Goal: Information Seeking & Learning: Compare options

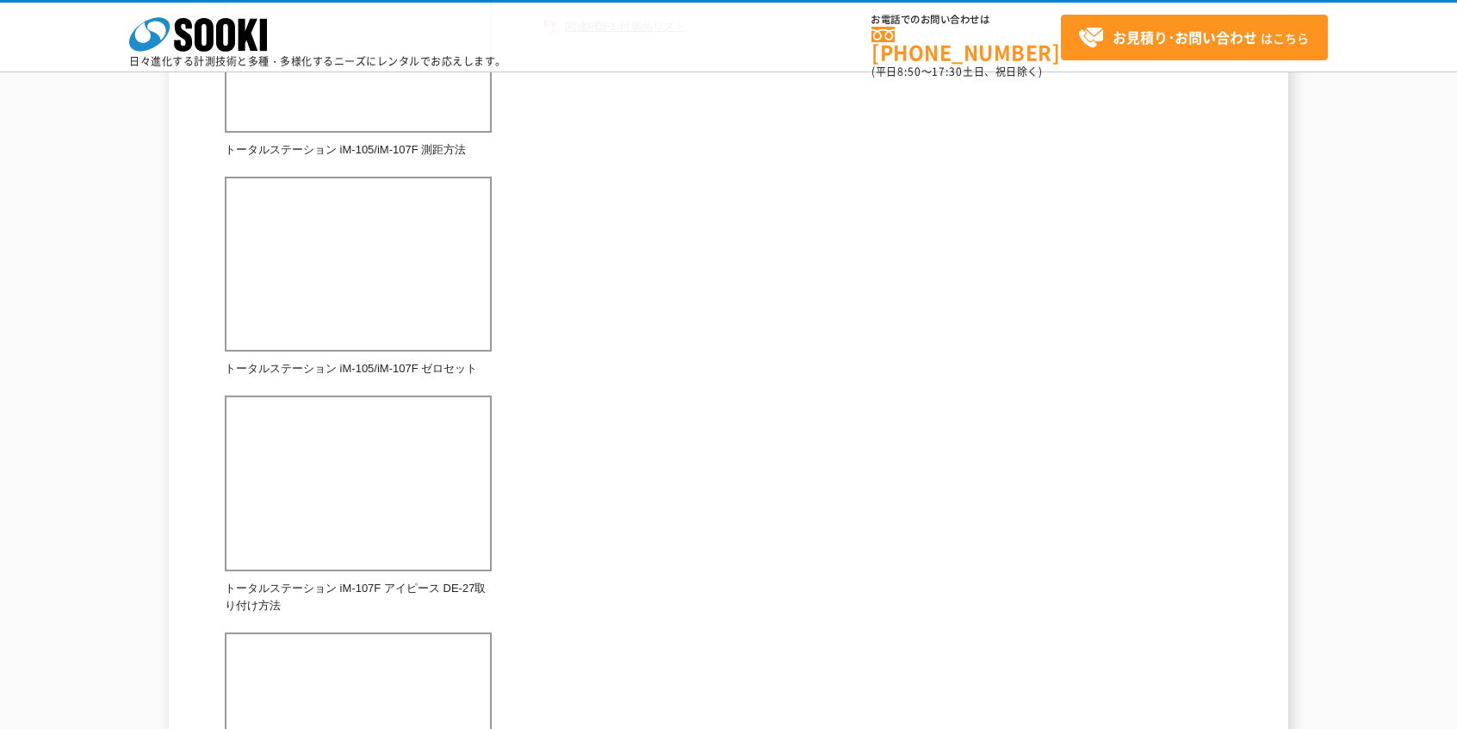
scroll to position [946, 0]
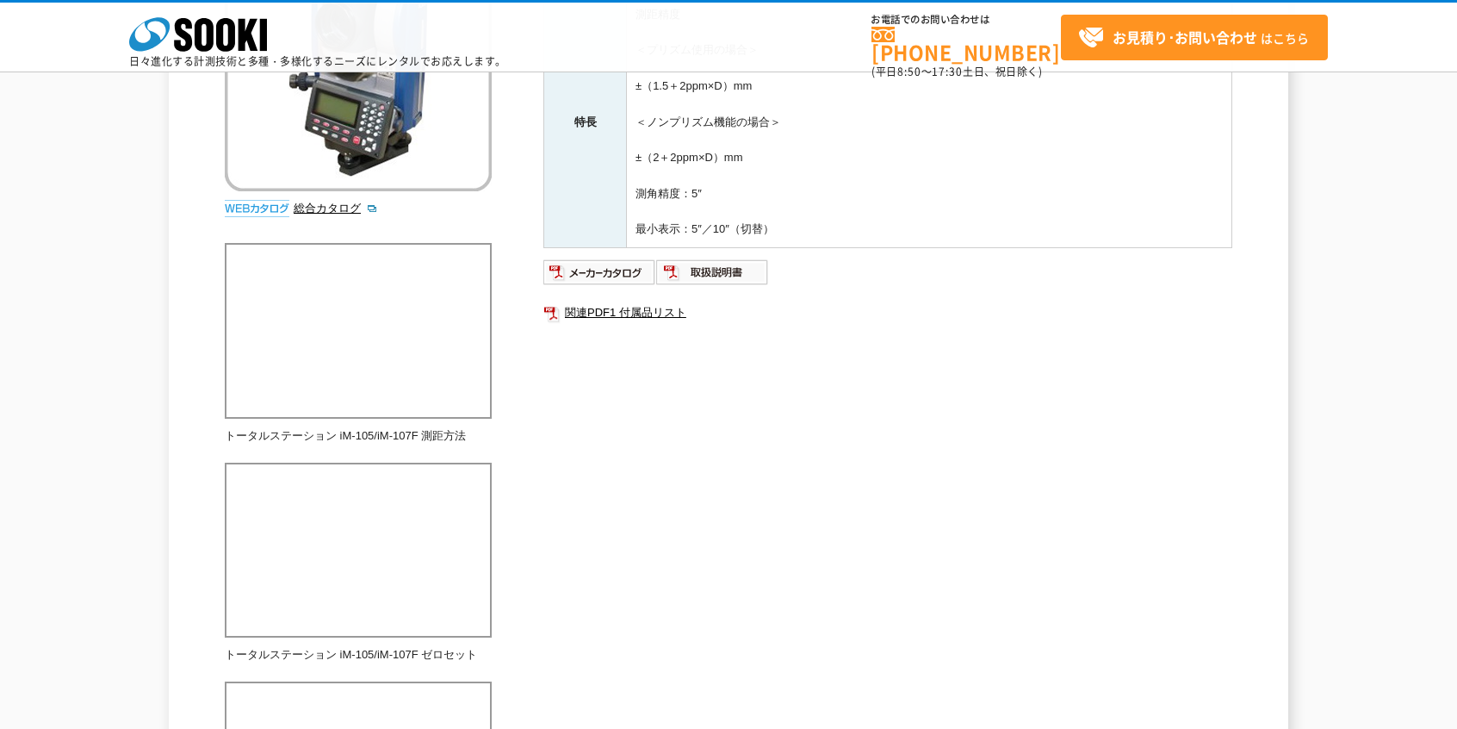
scroll to position [344, 0]
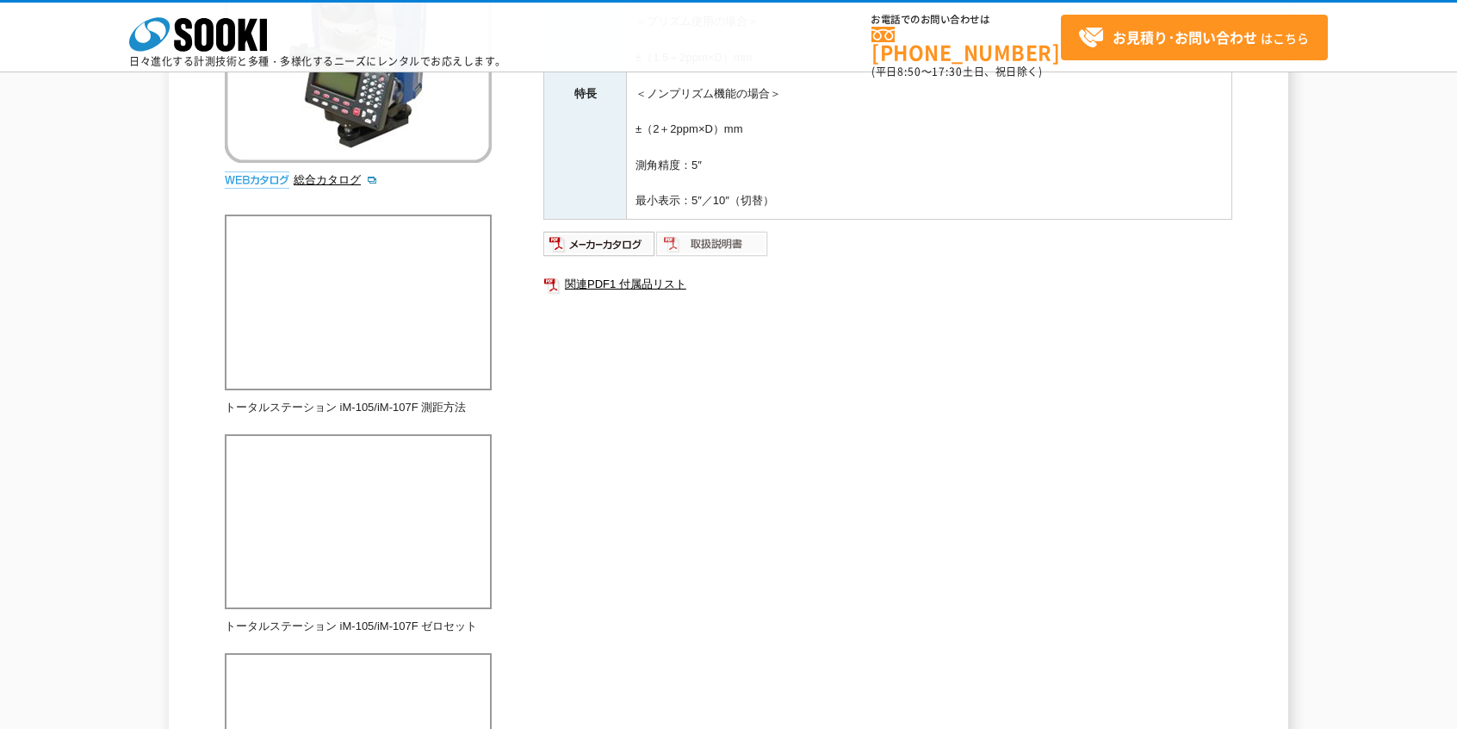
click at [699, 254] on img at bounding box center [712, 244] width 113 height 28
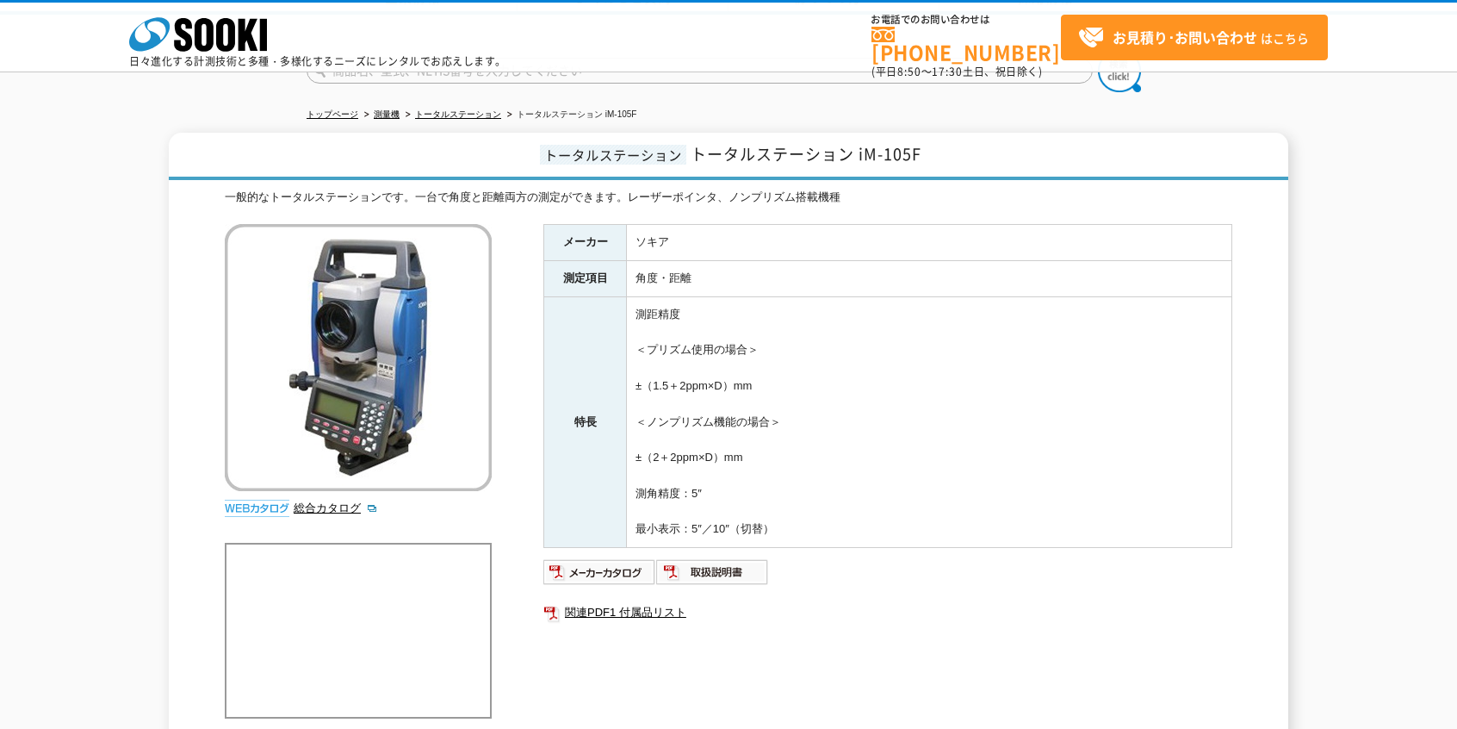
scroll to position [0, 0]
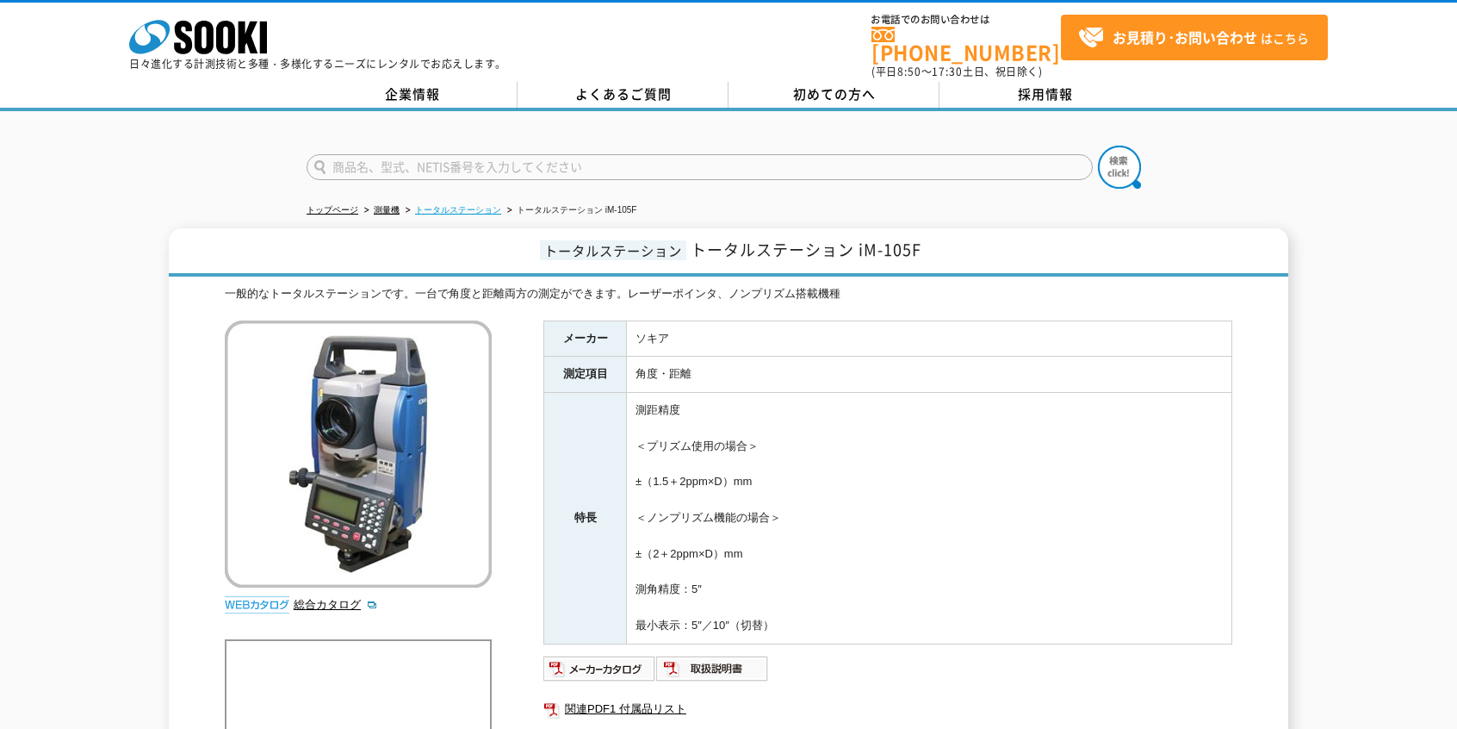
click at [462, 205] on link "トータルステーション" at bounding box center [458, 209] width 86 height 9
